Goal: Information Seeking & Learning: Learn about a topic

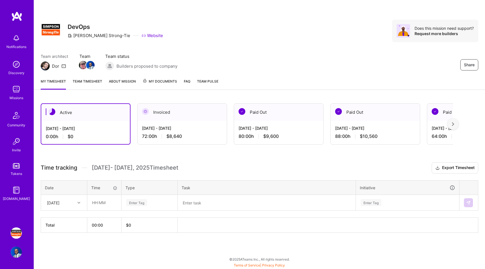
click at [176, 137] on span "$8,640" at bounding box center [173, 136] width 15 height 6
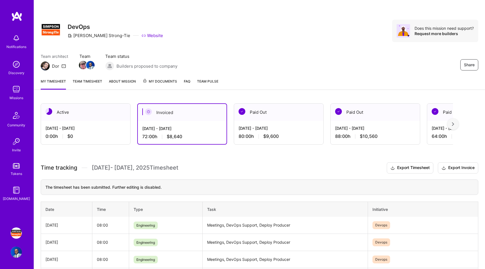
click at [19, 98] on div "Missions" at bounding box center [17, 98] width 14 height 6
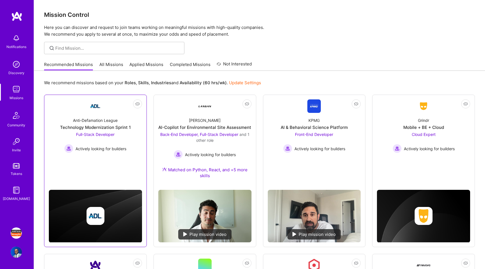
click at [129, 140] on div "Anti-Defamation League Technology Modernization Sprint 1 Full-Stack Developer A…" at bounding box center [95, 133] width 93 height 40
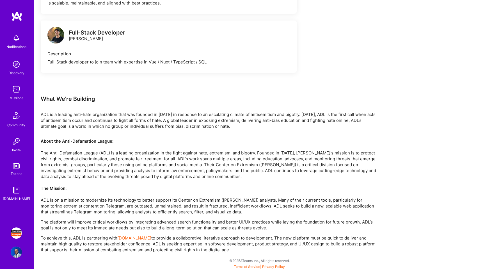
scroll to position [374, 0]
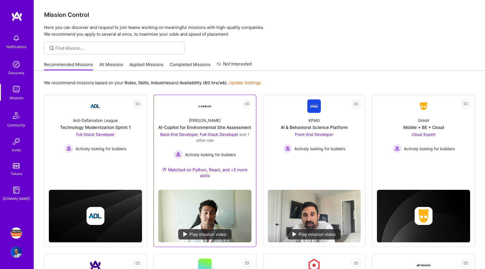
click at [195, 110] on link "Not Interested [PERSON_NAME]-Copilot for Environmental Site Assessment Back-End…" at bounding box center [204, 142] width 93 height 86
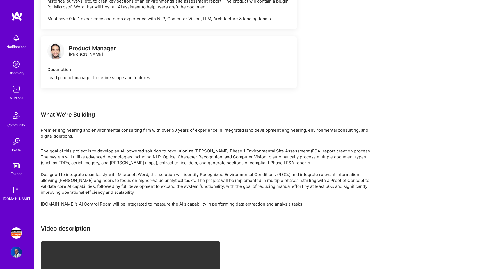
scroll to position [1014, 0]
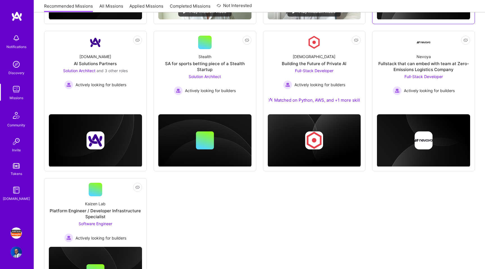
scroll to position [195, 0]
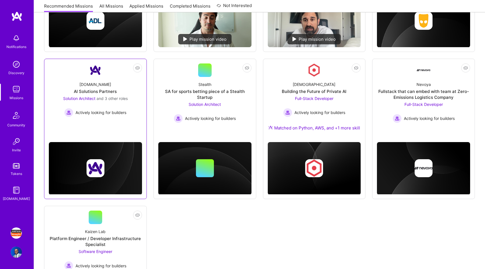
click at [110, 107] on div "Solution Architect and 3 other roles Actively looking for builders" at bounding box center [95, 106] width 64 height 22
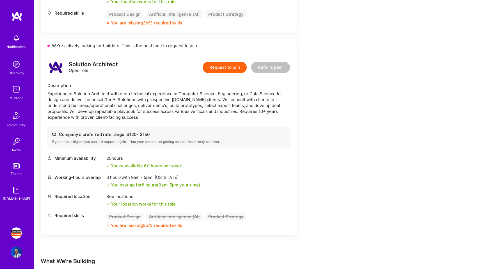
scroll to position [691, 0]
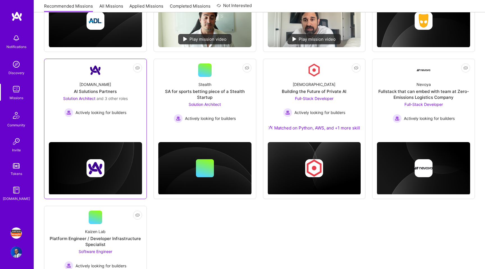
scroll to position [271, 0]
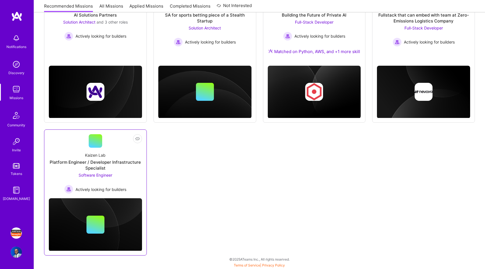
click at [128, 155] on div "Kaizen Lab Platform Engineer / Developer Infrastructure Specialist Software Eng…" at bounding box center [95, 171] width 93 height 46
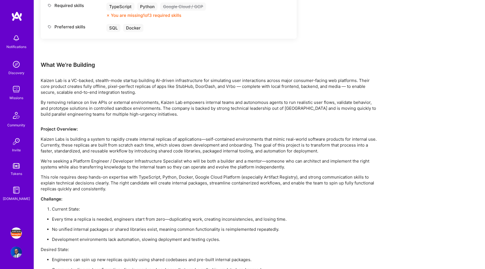
scroll to position [290, 0]
